Goal: Check status: Check status

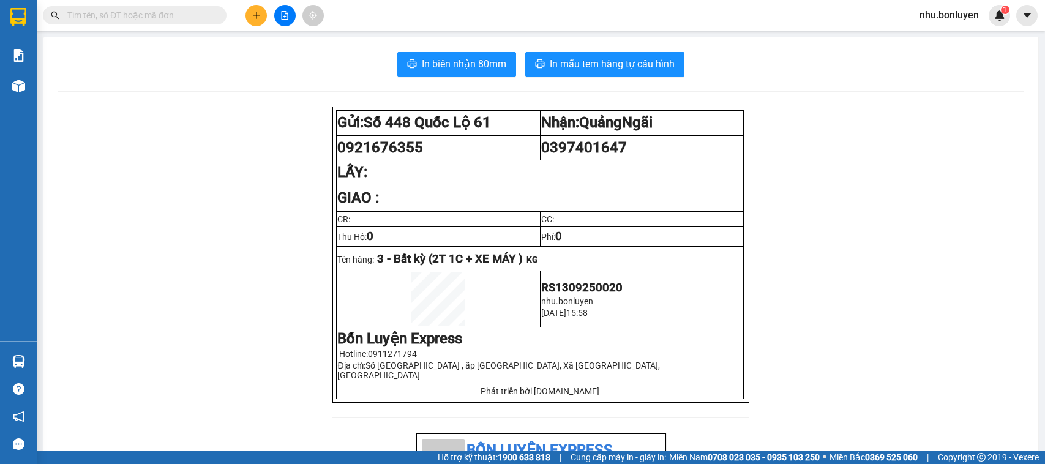
click at [97, 14] on input "text" at bounding box center [139, 15] width 145 height 13
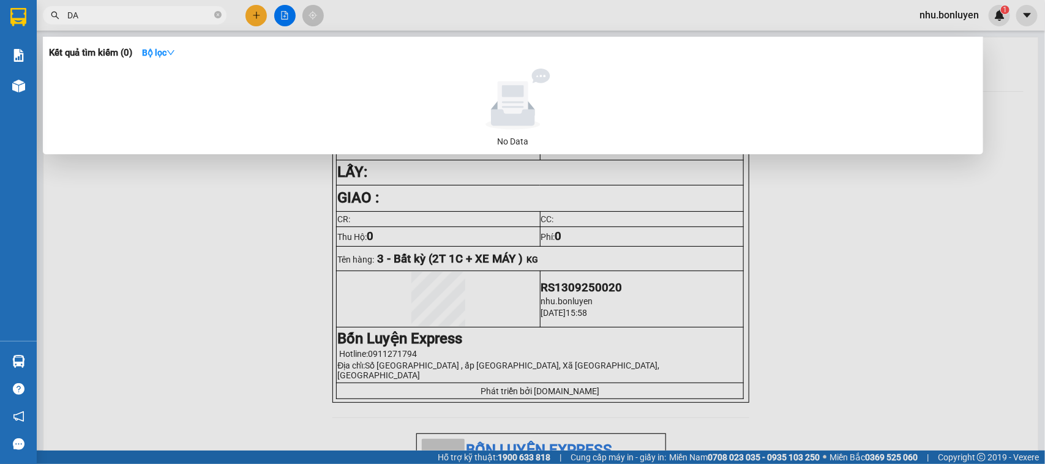
type input "D"
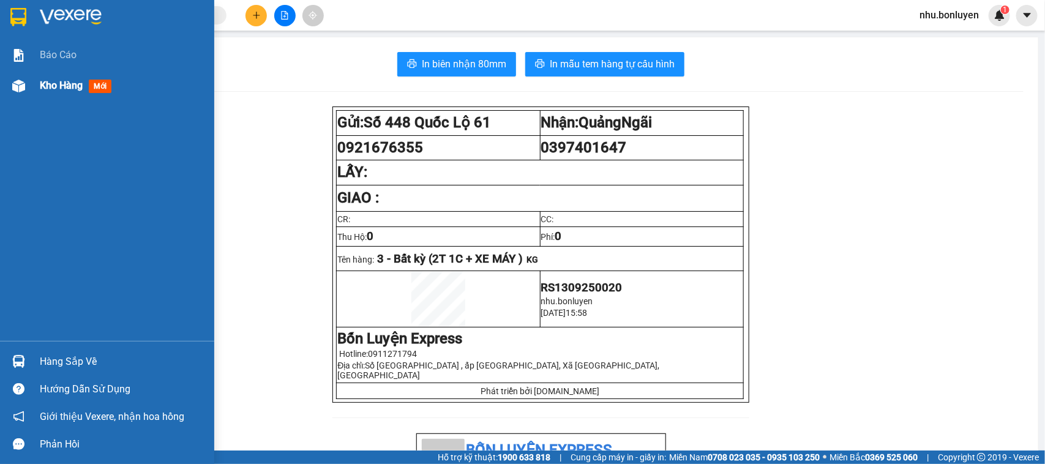
click at [22, 81] on img at bounding box center [18, 86] width 13 height 13
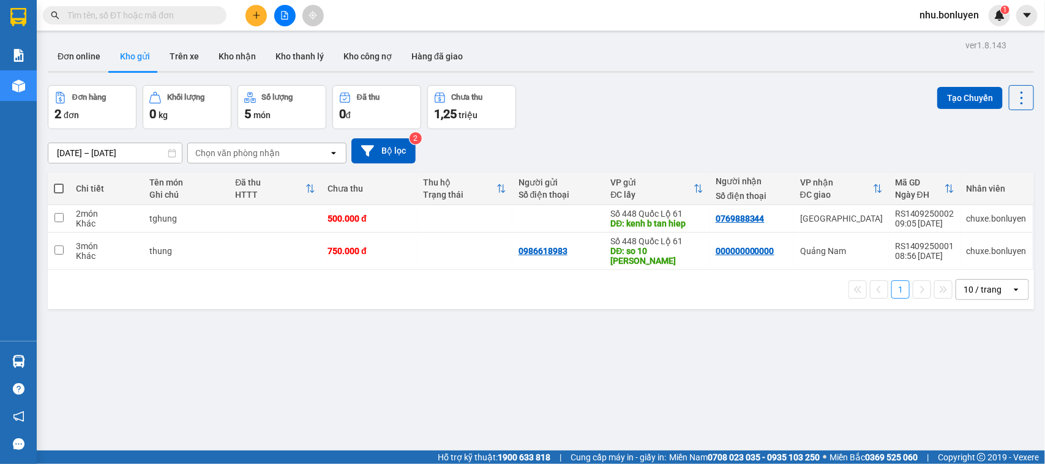
click at [194, 14] on input "text" at bounding box center [139, 15] width 145 height 13
click at [94, 52] on button "Đơn online" at bounding box center [79, 56] width 62 height 29
type input "[DATE] – [DATE]"
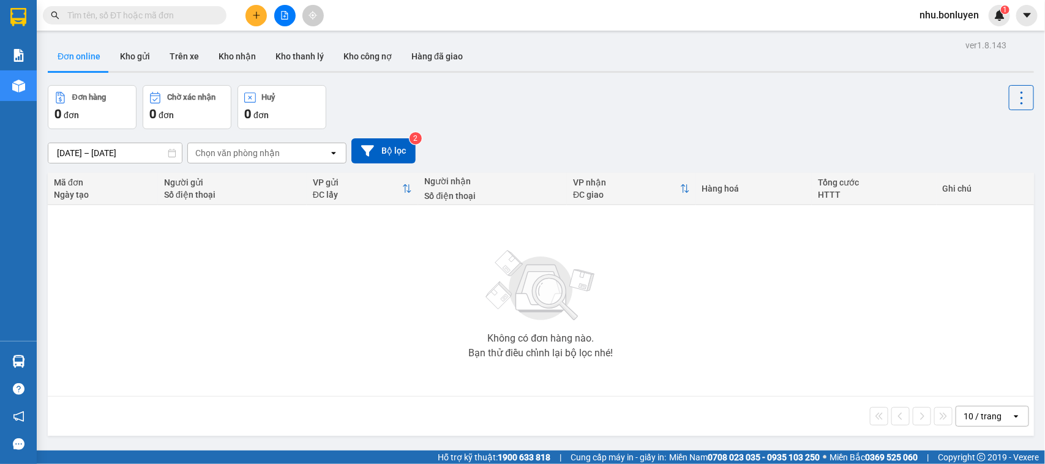
click at [114, 14] on input "text" at bounding box center [139, 15] width 145 height 13
click at [288, 18] on icon "file-add" at bounding box center [285, 15] width 9 height 9
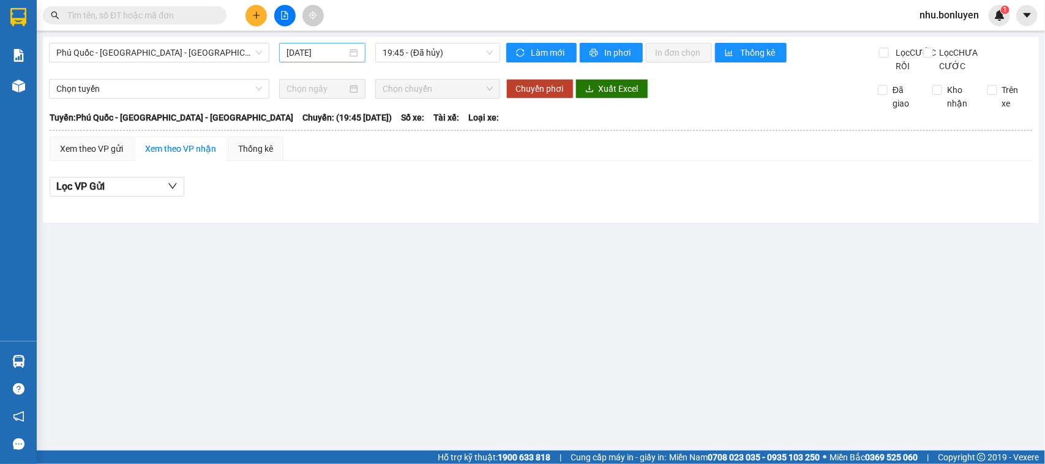
click at [295, 55] on input "[DATE]" at bounding box center [317, 52] width 61 height 13
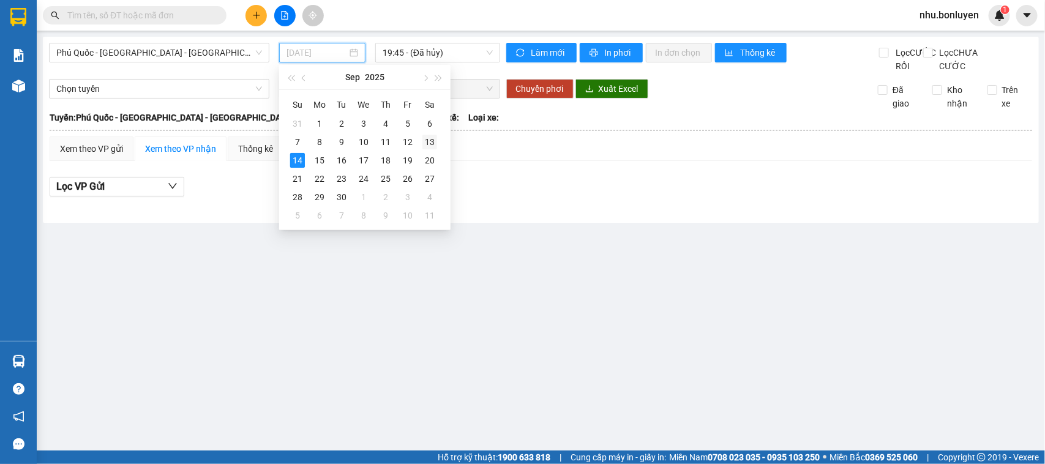
click at [429, 141] on div "13" at bounding box center [430, 142] width 15 height 15
type input "[DATE]"
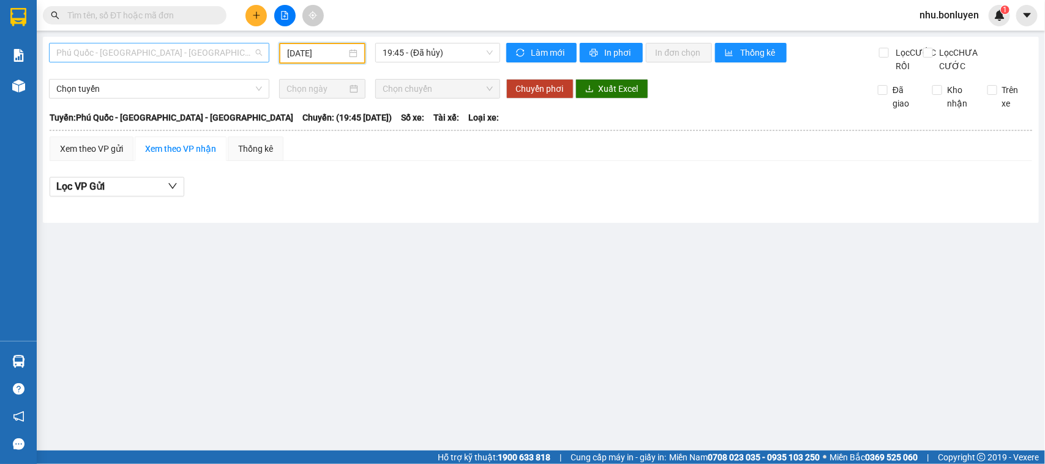
click at [134, 61] on div "Phú Quốc - [GEOGRAPHIC_DATA] - [GEOGRAPHIC_DATA]" at bounding box center [159, 53] width 220 height 20
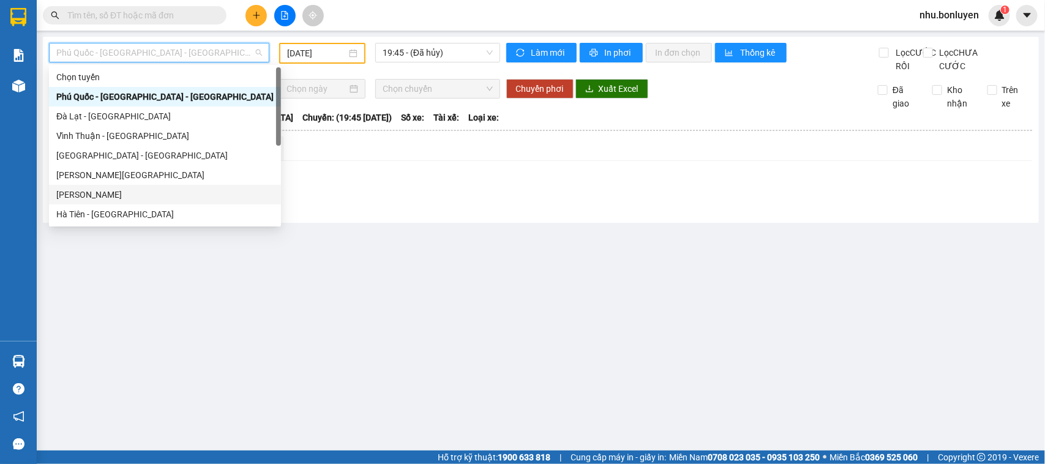
click at [101, 195] on div "[PERSON_NAME]" at bounding box center [164, 194] width 217 height 13
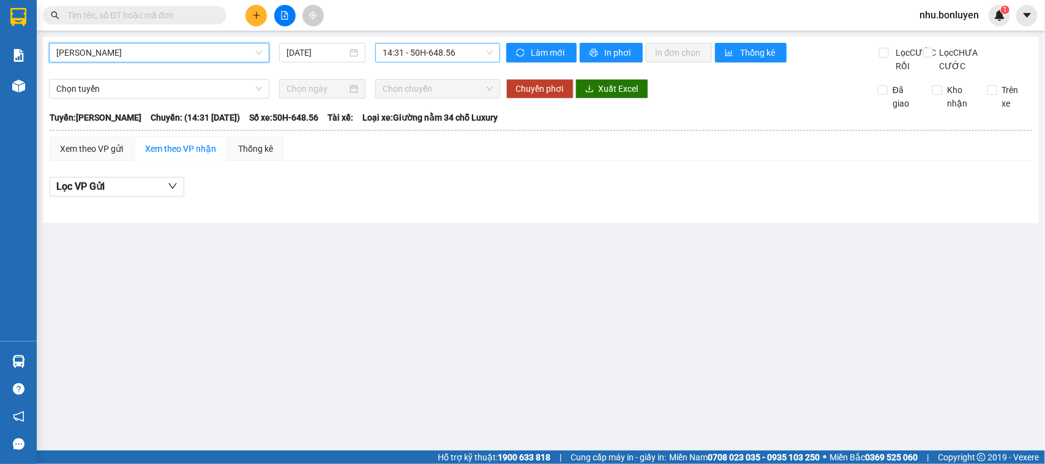
click at [437, 60] on span "14:31 - 50H-648.56" at bounding box center [438, 52] width 110 height 18
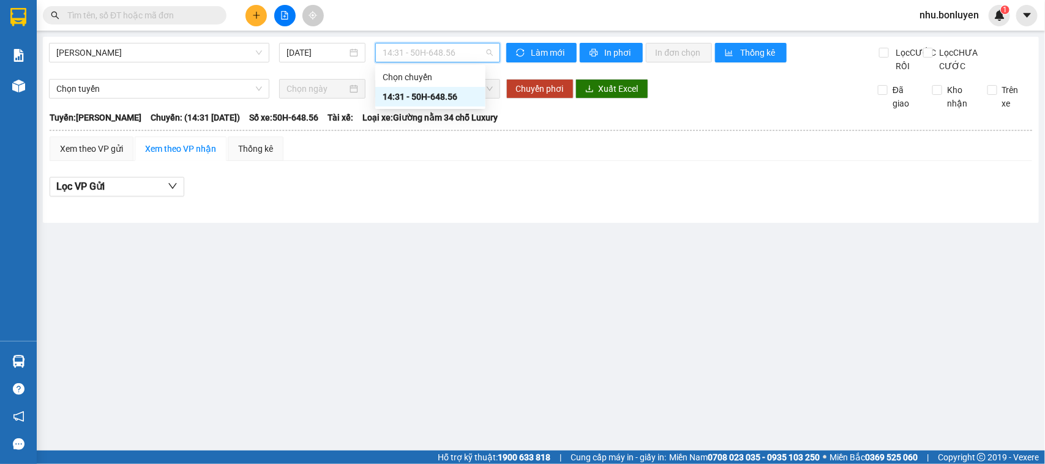
click at [137, 41] on div "Hà Tiên - Gia Lai 14/09/2025 14:31 - 50H-648.56 Làm mới In phơi In đơn chọn Thố…" at bounding box center [541, 130] width 996 height 186
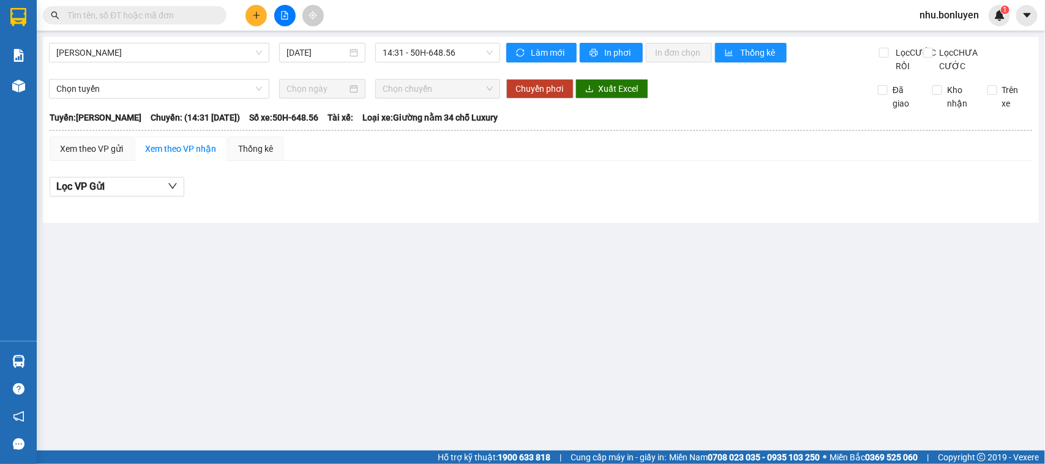
click at [322, 69] on div "Hà Tiên - Gia Lai 14/09/2025 14:31 - 50H-648.56" at bounding box center [274, 58] width 451 height 30
click at [322, 59] on input "14/09/2025" at bounding box center [317, 52] width 61 height 13
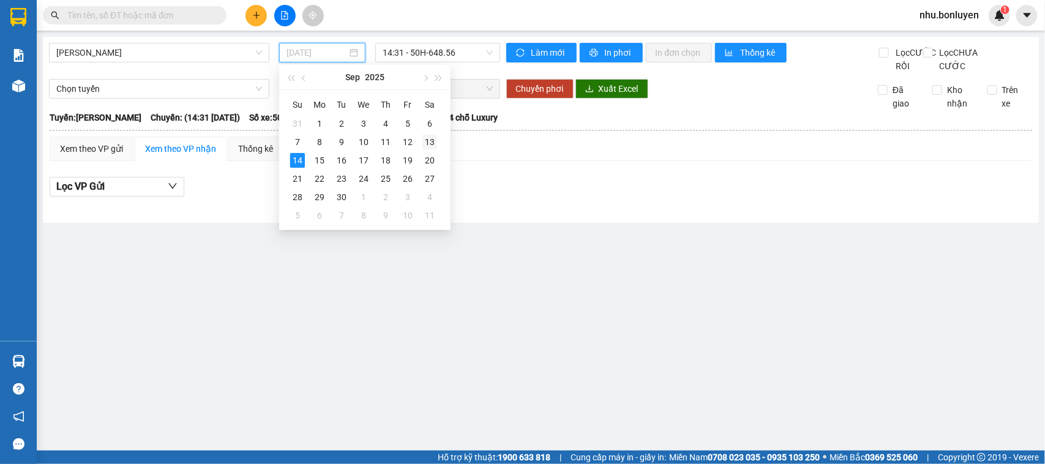
click at [430, 141] on div "13" at bounding box center [430, 142] width 15 height 15
type input "[DATE]"
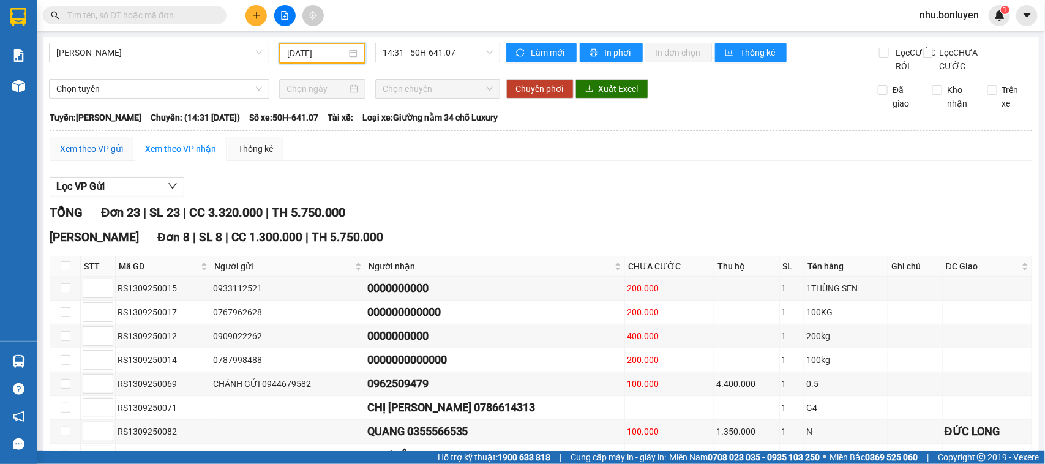
click at [109, 156] on div "Xem theo VP gửi" at bounding box center [91, 148] width 63 height 13
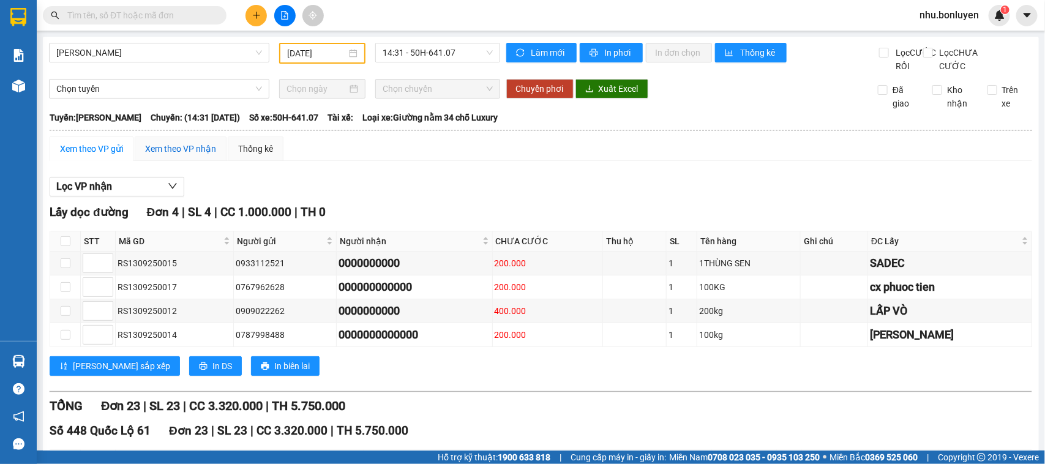
click at [190, 156] on div "Xem theo VP nhận" at bounding box center [180, 148] width 71 height 13
